Goal: Information Seeking & Learning: Find specific fact

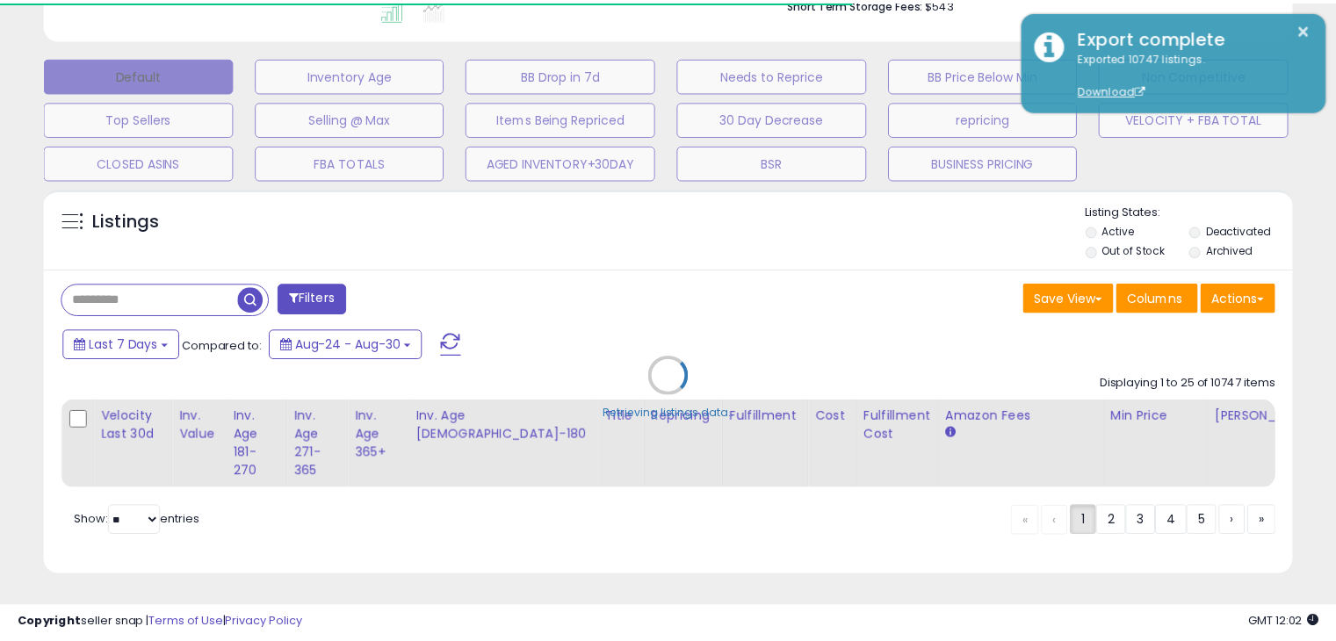
scroll to position [359, 731]
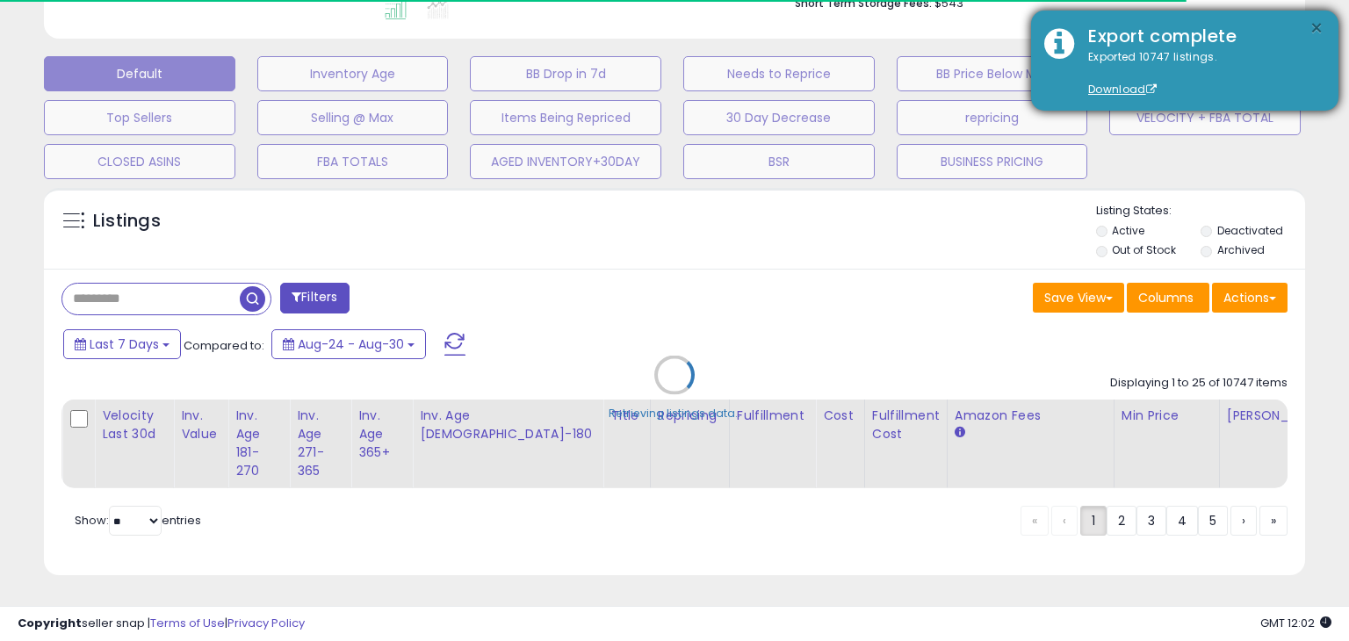
click at [1318, 25] on button "×" at bounding box center [1317, 29] width 14 height 22
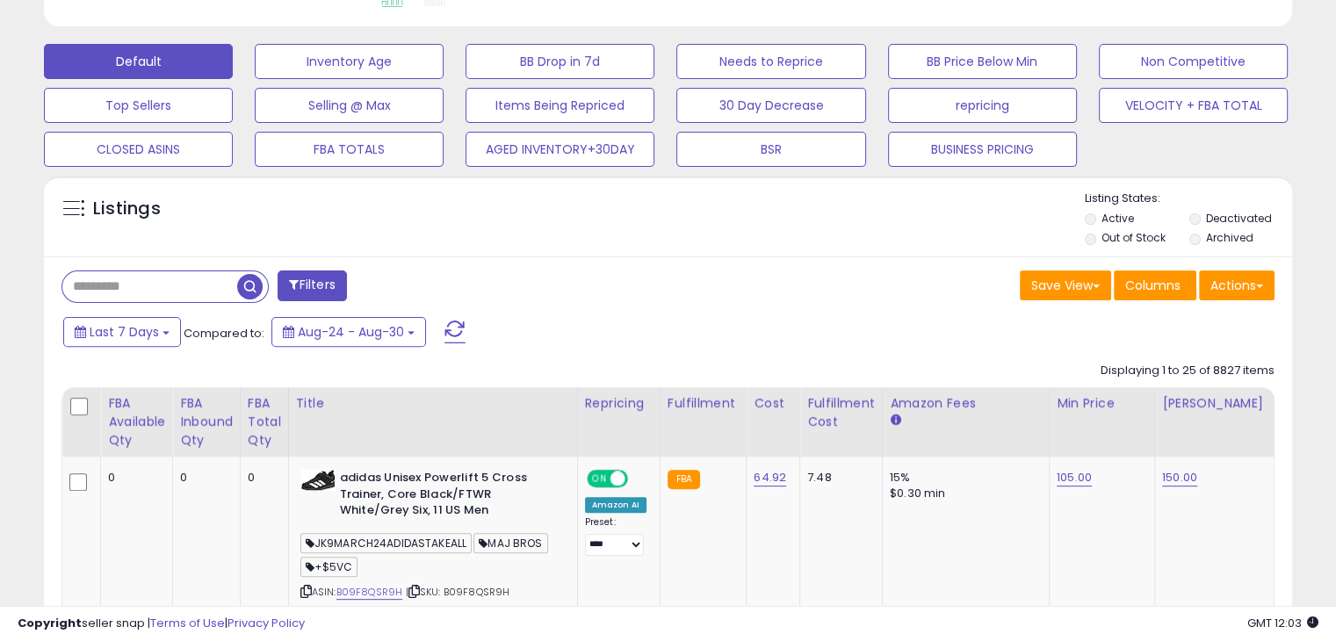
scroll to position [359, 722]
click at [200, 271] on div at bounding box center [164, 287] width 207 height 33
click at [198, 273] on input "text" at bounding box center [149, 286] width 175 height 31
click at [197, 275] on input "text" at bounding box center [209, 286] width 294 height 31
paste input "**********"
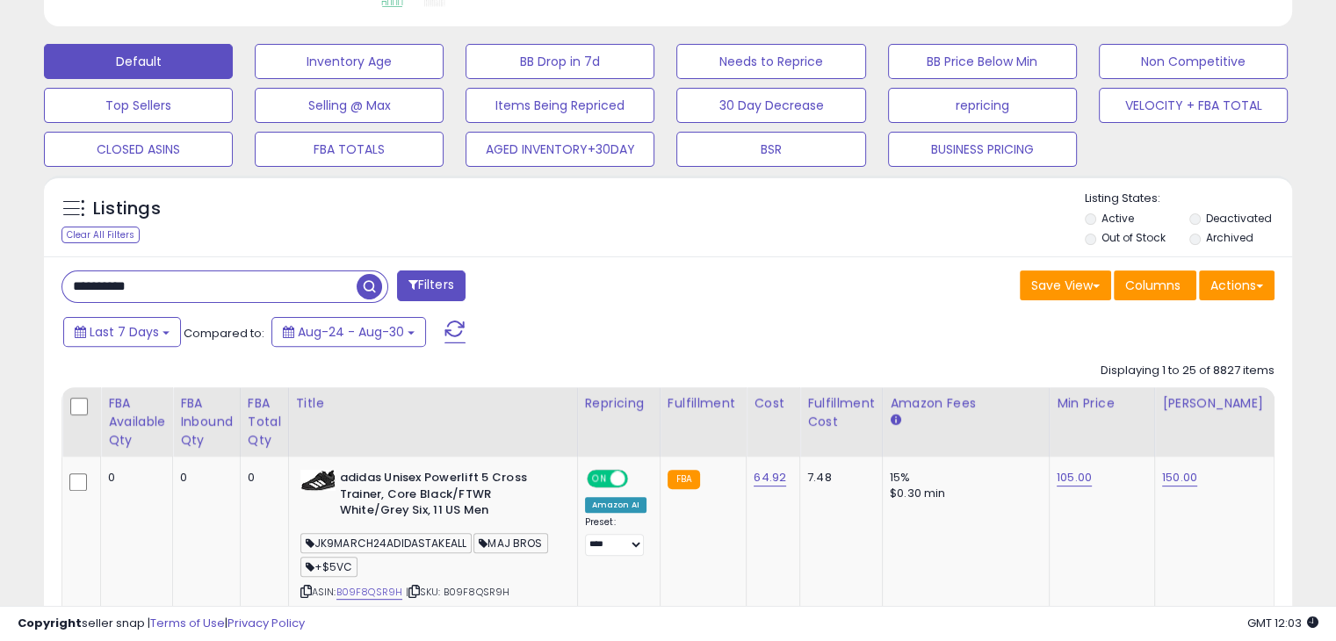
click at [370, 282] on span "button" at bounding box center [369, 286] width 25 height 25
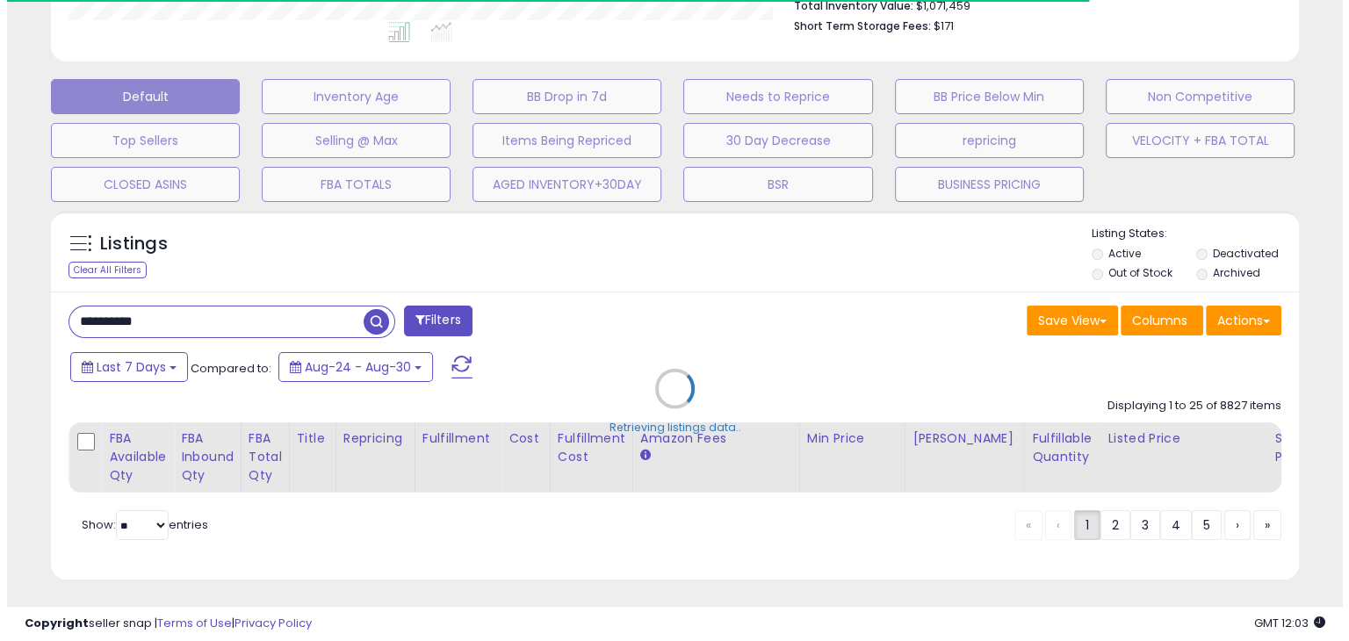
scroll to position [878094, 877732]
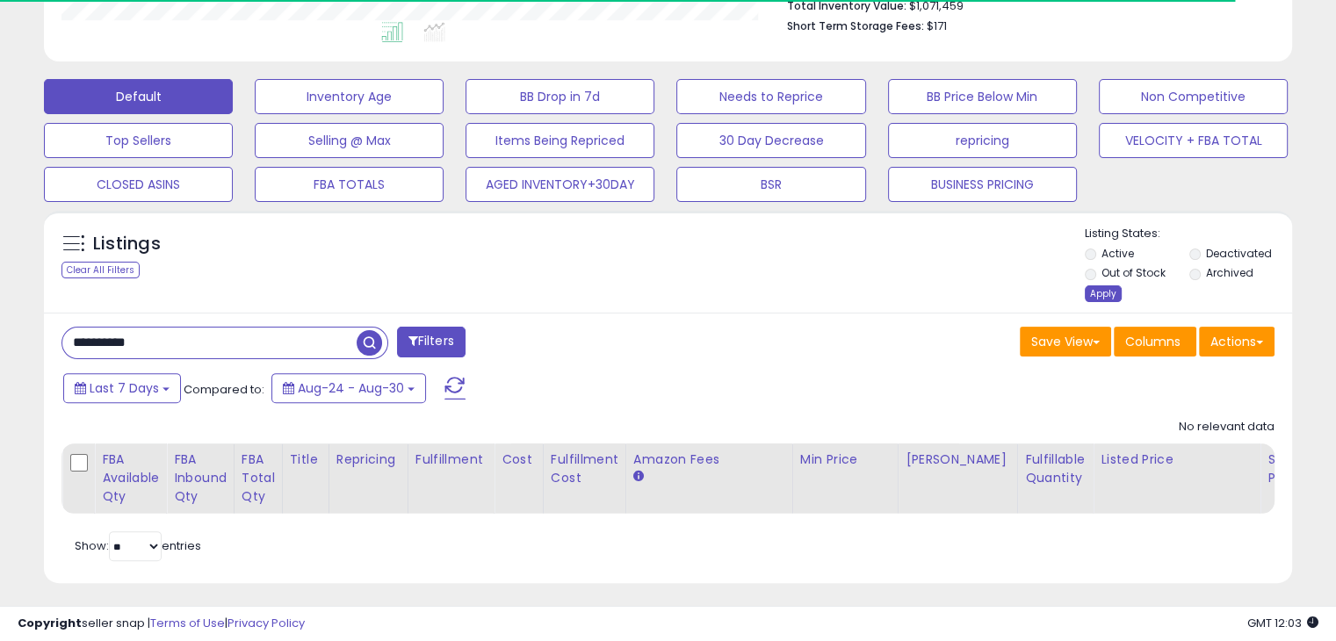
click at [1103, 293] on div "Apply" at bounding box center [1103, 293] width 37 height 17
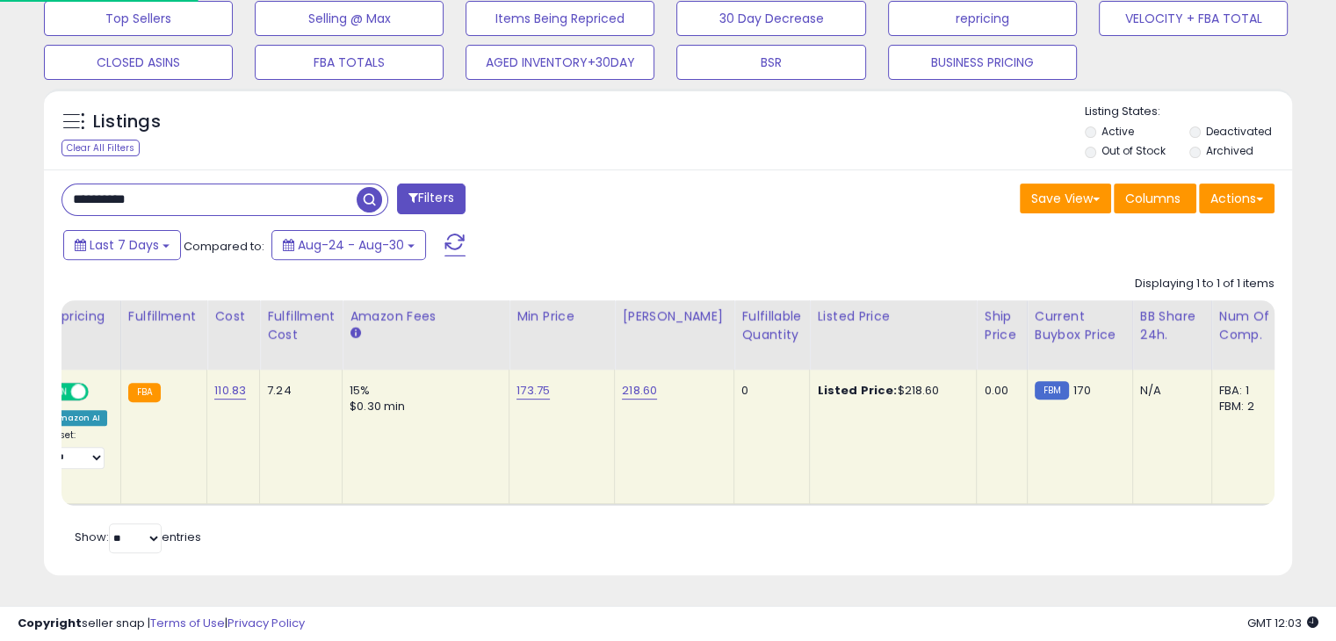
scroll to position [0, 0]
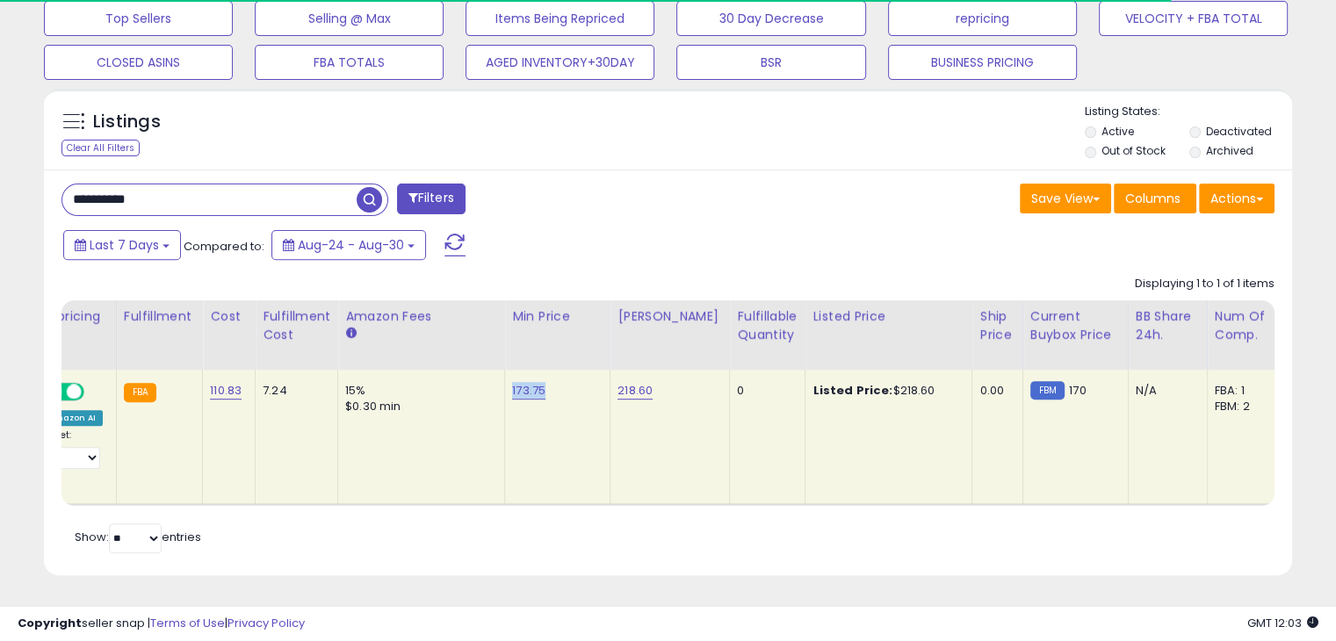
drag, startPoint x: 550, startPoint y: 372, endPoint x: 502, endPoint y: 373, distance: 48.3
click at [505, 373] on td "173.75" at bounding box center [557, 437] width 105 height 134
copy link "173.75"
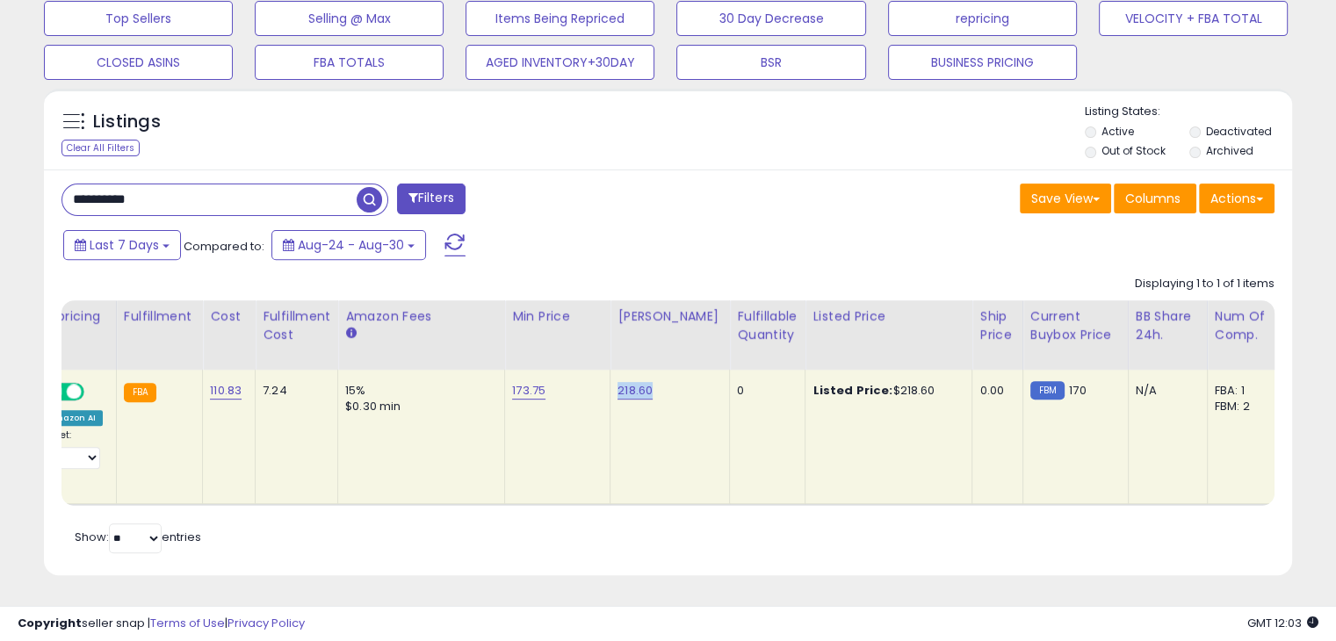
drag, startPoint x: 657, startPoint y: 379, endPoint x: 613, endPoint y: 374, distance: 44.2
click at [618, 383] on div "218.60" at bounding box center [667, 391] width 98 height 16
copy link "218.60"
drag, startPoint x: 227, startPoint y: 183, endPoint x: 0, endPoint y: 177, distance: 226.7
click at [0, 177] on div "**********" at bounding box center [668, 51] width 1336 height 1181
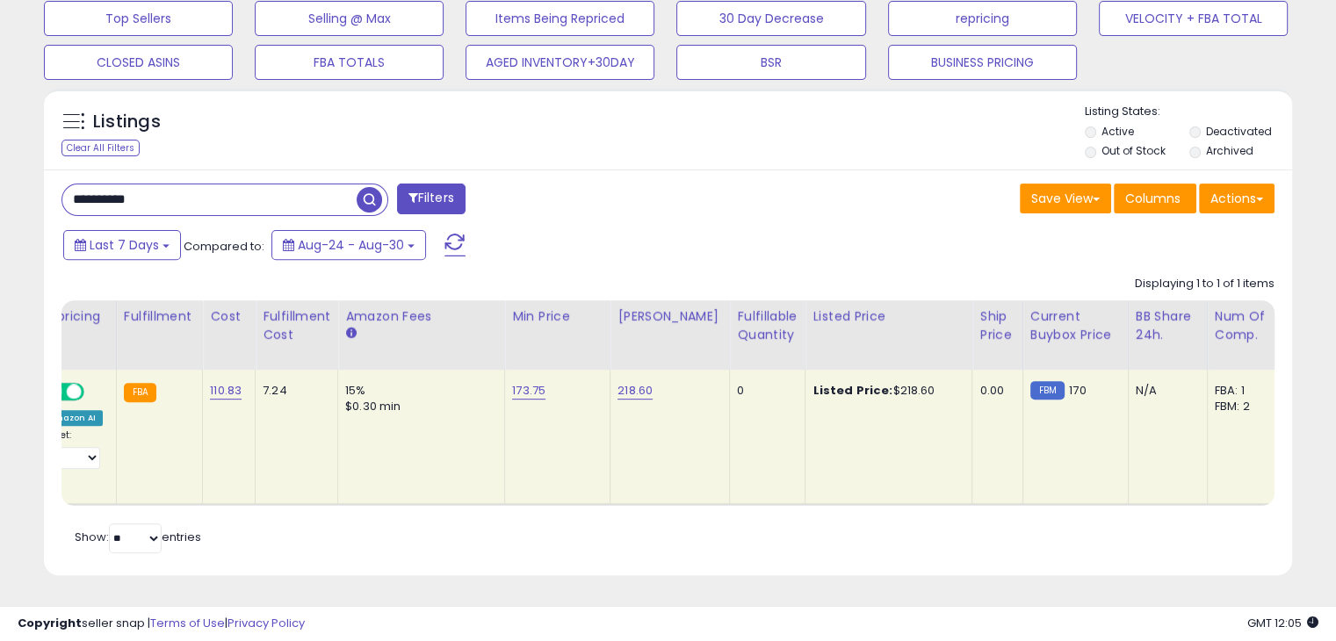
paste input "text"
click at [365, 188] on span "button" at bounding box center [369, 199] width 25 height 25
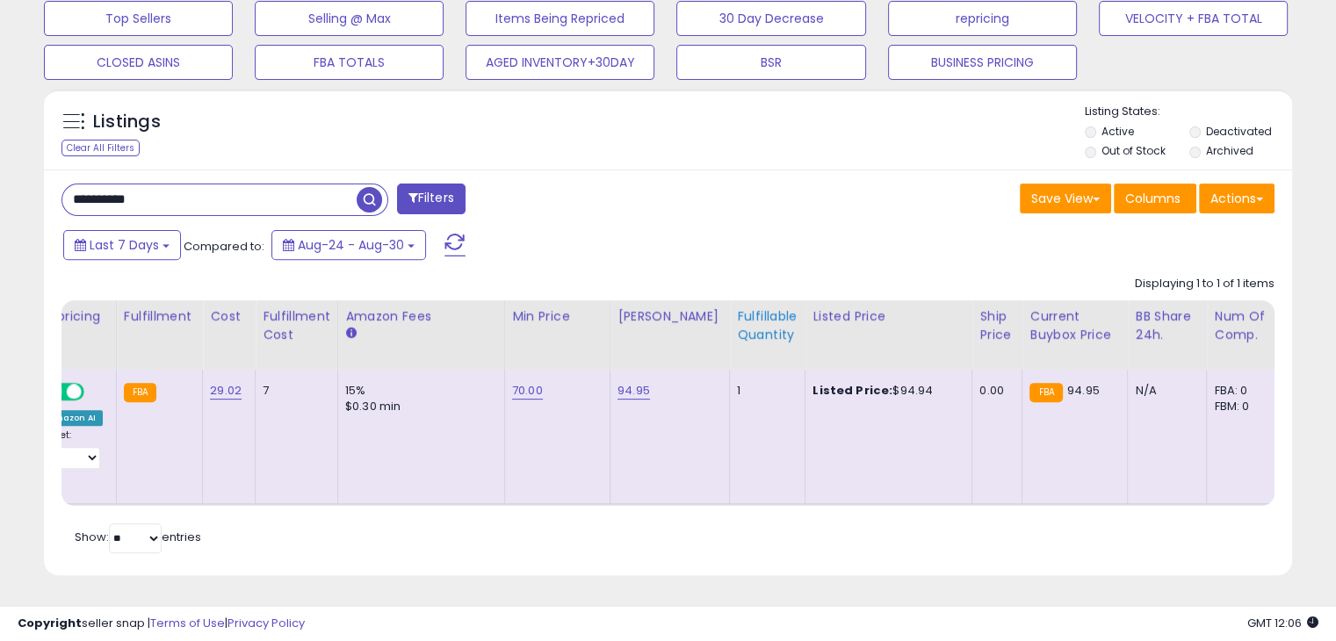
scroll to position [359, 722]
drag, startPoint x: 922, startPoint y: 376, endPoint x: 876, endPoint y: 376, distance: 46.6
click at [876, 383] on div "Listed Price: $94.94" at bounding box center [886, 391] width 146 height 16
copy div "94.94"
drag, startPoint x: 98, startPoint y: 185, endPoint x: 21, endPoint y: 184, distance: 77.3
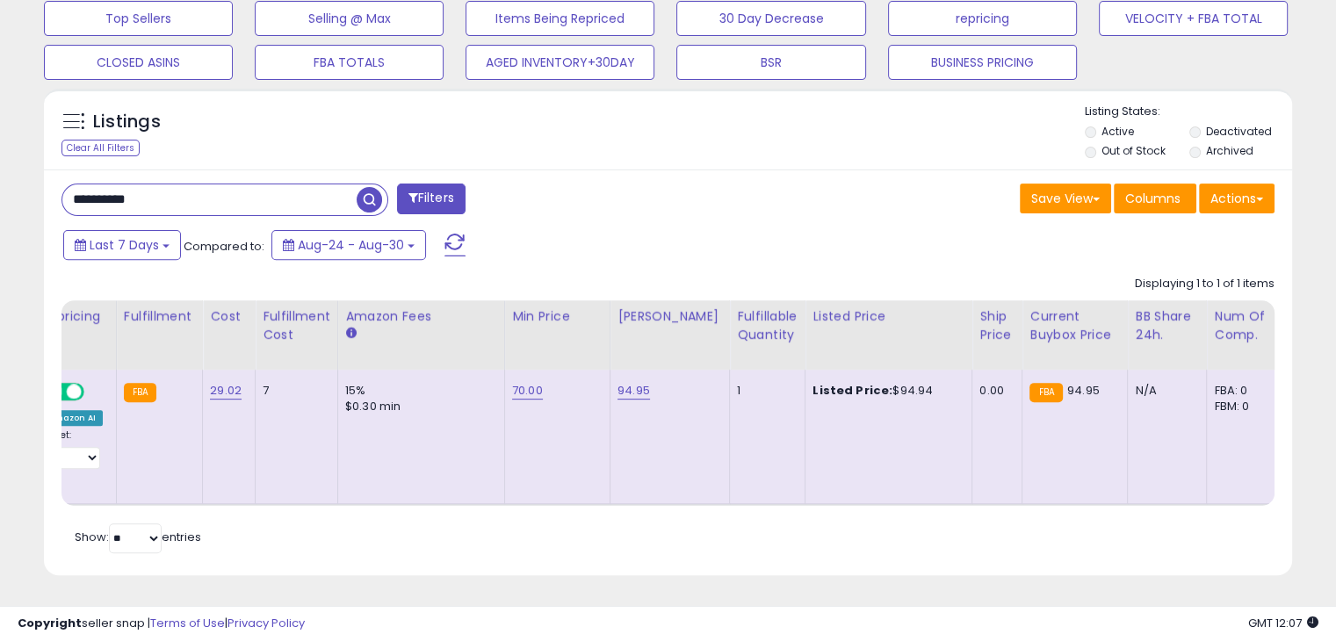
click at [21, 184] on div "**********" at bounding box center [668, 37] width 1319 height 1119
paste input "text"
type input "**********"
click at [361, 187] on span "button" at bounding box center [369, 199] width 25 height 25
drag, startPoint x: 924, startPoint y: 373, endPoint x: 871, endPoint y: 375, distance: 52.7
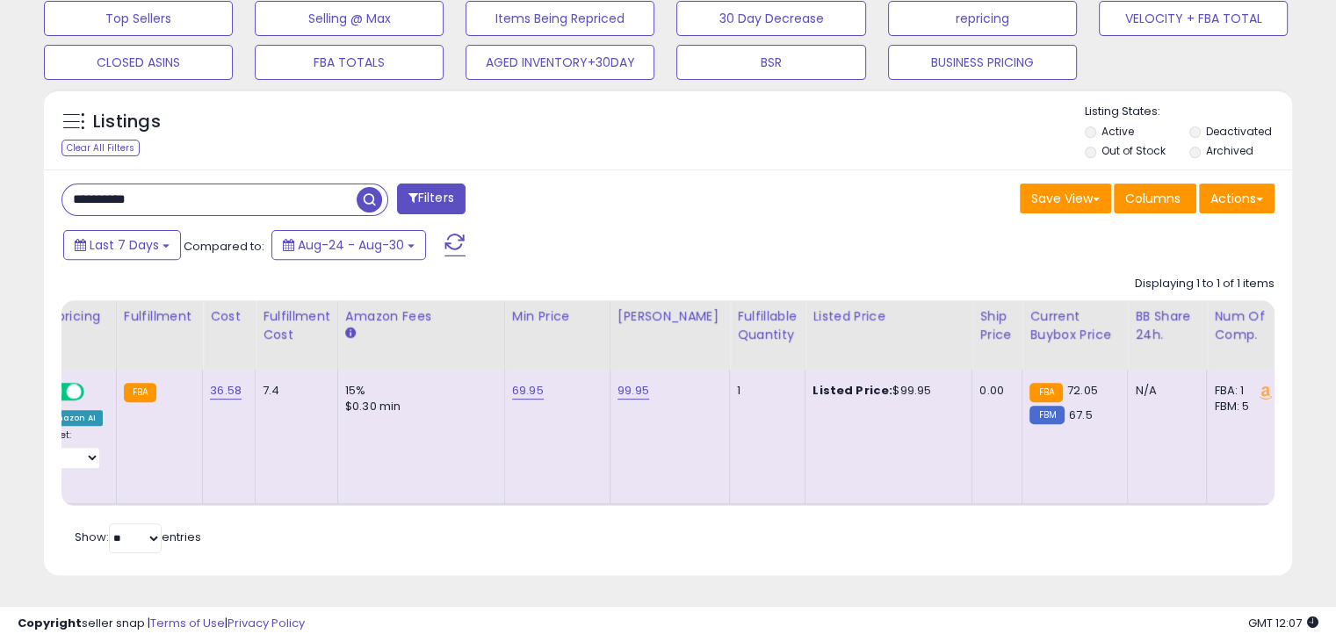
click at [871, 383] on div "Listed Price: $99.95" at bounding box center [886, 391] width 146 height 16
copy div "99.95"
